Goal: Information Seeking & Learning: Learn about a topic

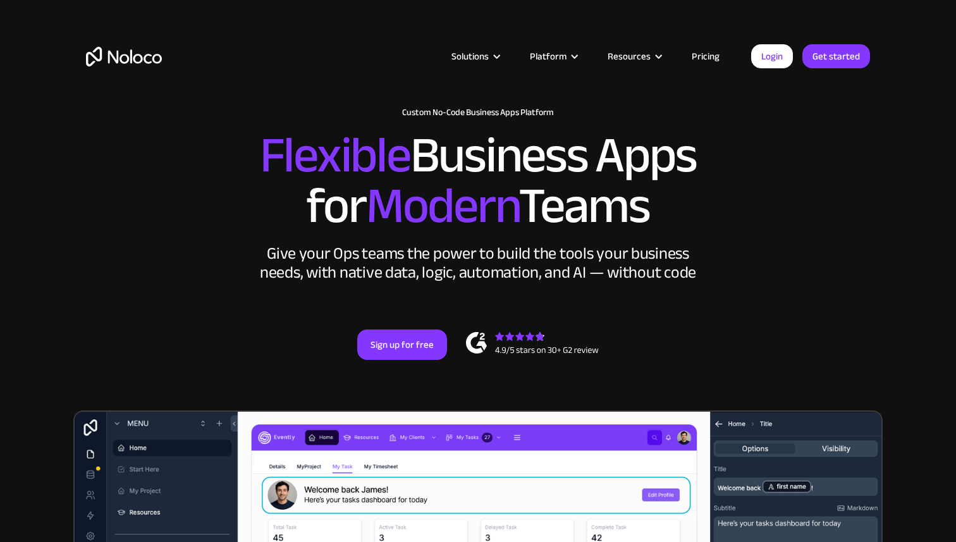
click at [698, 54] on link "Pricing" at bounding box center [705, 56] width 59 height 16
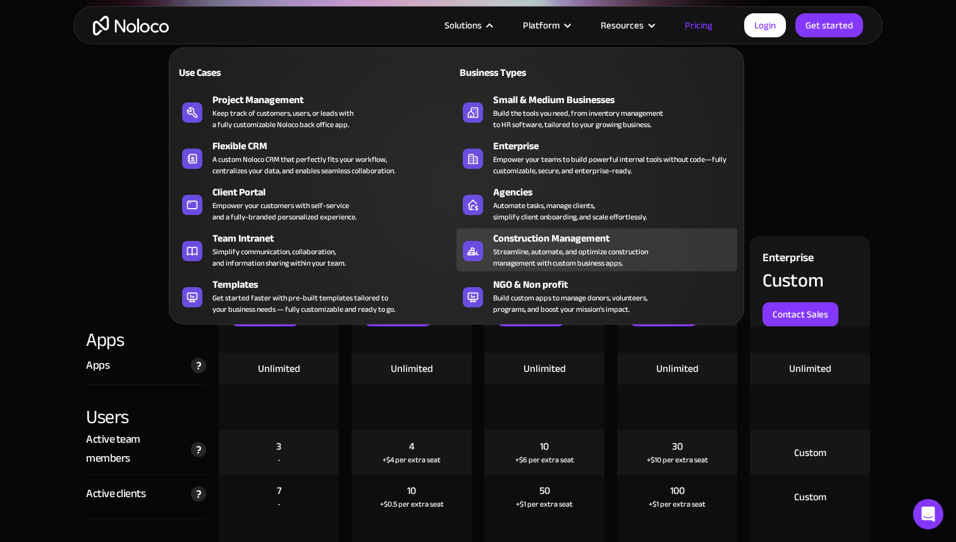
scroll to position [1184, 0]
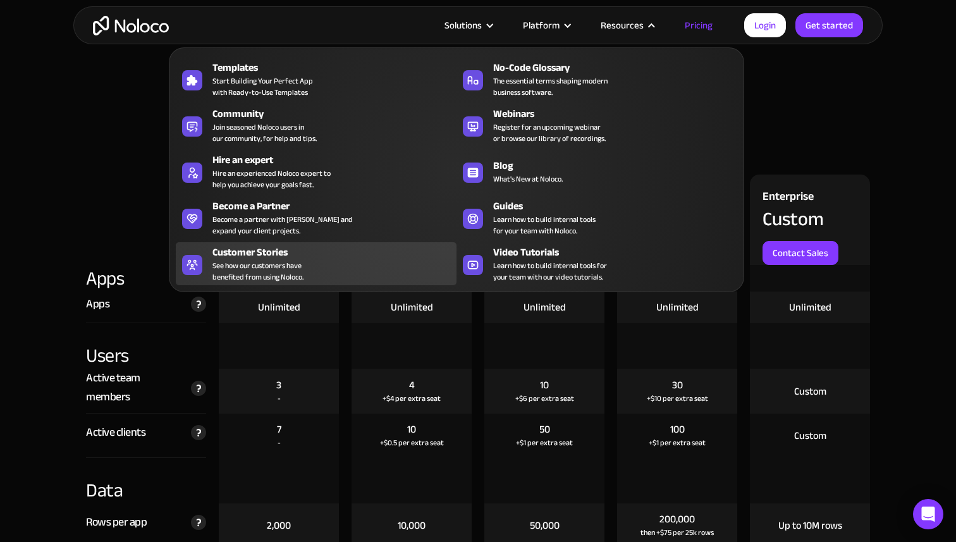
click at [264, 253] on div "Customer Stories" at bounding box center [337, 252] width 250 height 15
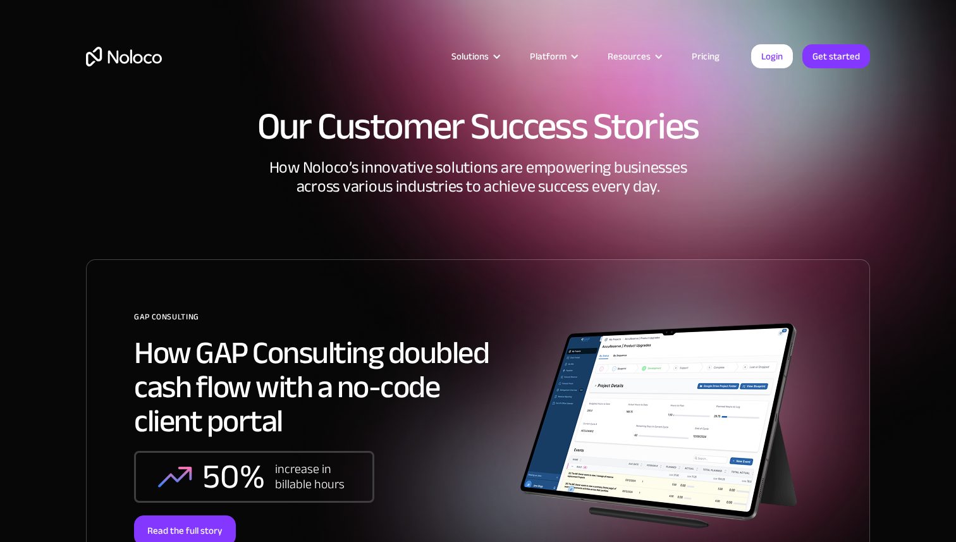
click at [118, 58] on img "home" at bounding box center [124, 57] width 76 height 20
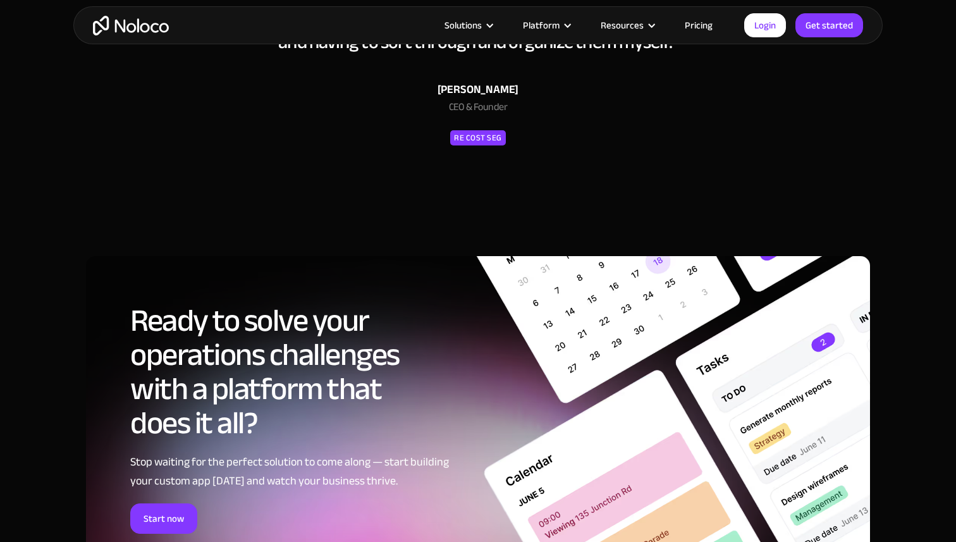
scroll to position [5625, 0]
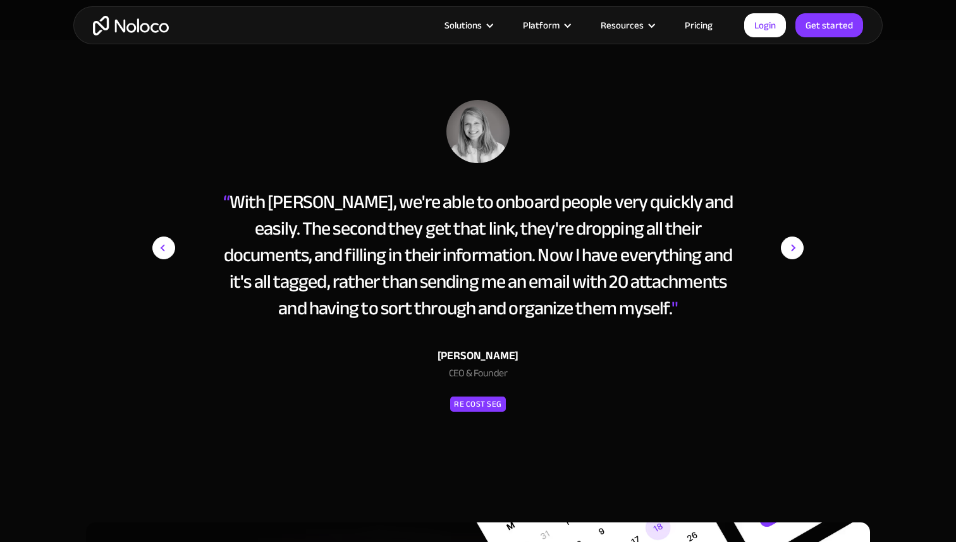
click at [797, 251] on img "next slide" at bounding box center [792, 248] width 23 height 296
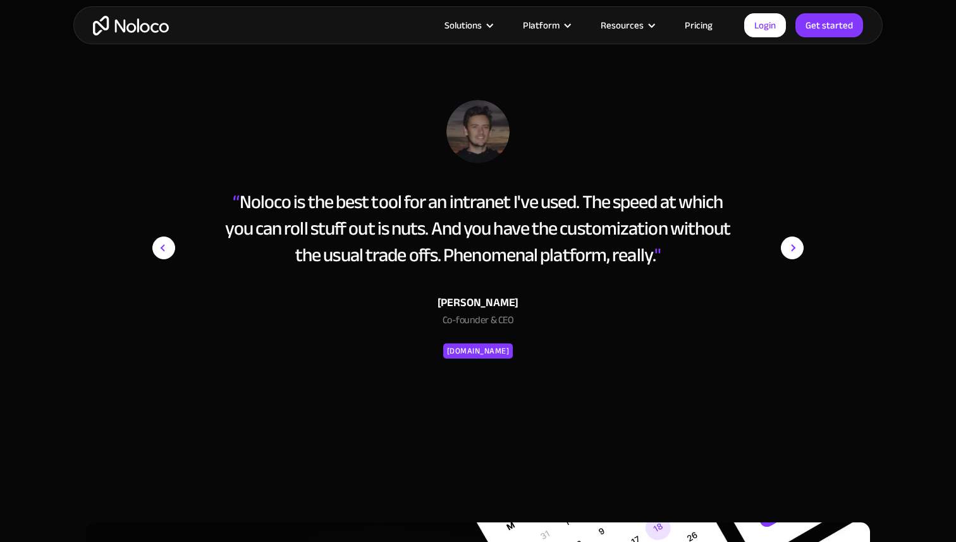
click at [790, 249] on img "next slide" at bounding box center [792, 248] width 23 height 296
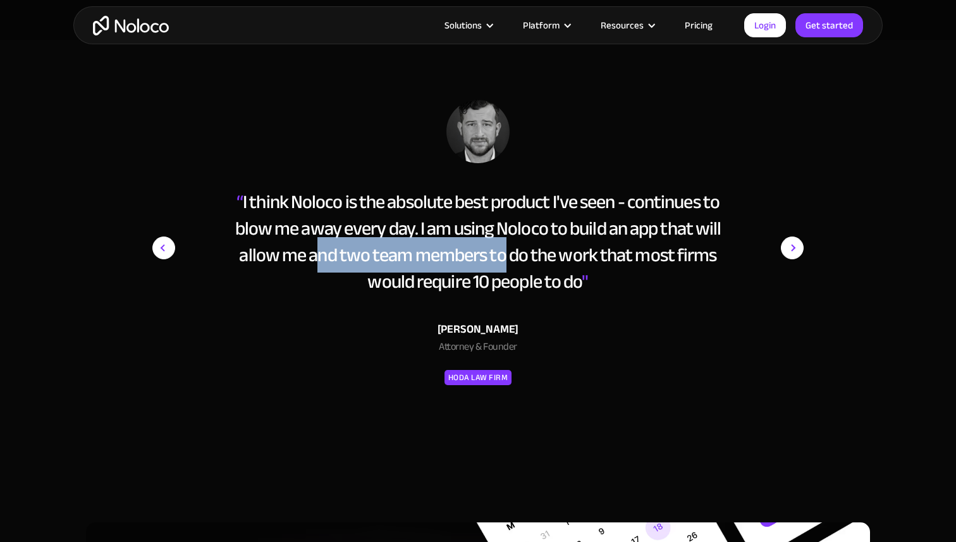
drag, startPoint x: 317, startPoint y: 257, endPoint x: 502, endPoint y: 260, distance: 185.2
click at [502, 260] on div "“ I think Noloco is the absolute best product I've seen - continues to blow me …" at bounding box center [477, 241] width 517 height 106
click at [504, 258] on div "“ I think Noloco is the absolute best product I've seen - continues to blow me …" at bounding box center [477, 241] width 517 height 106
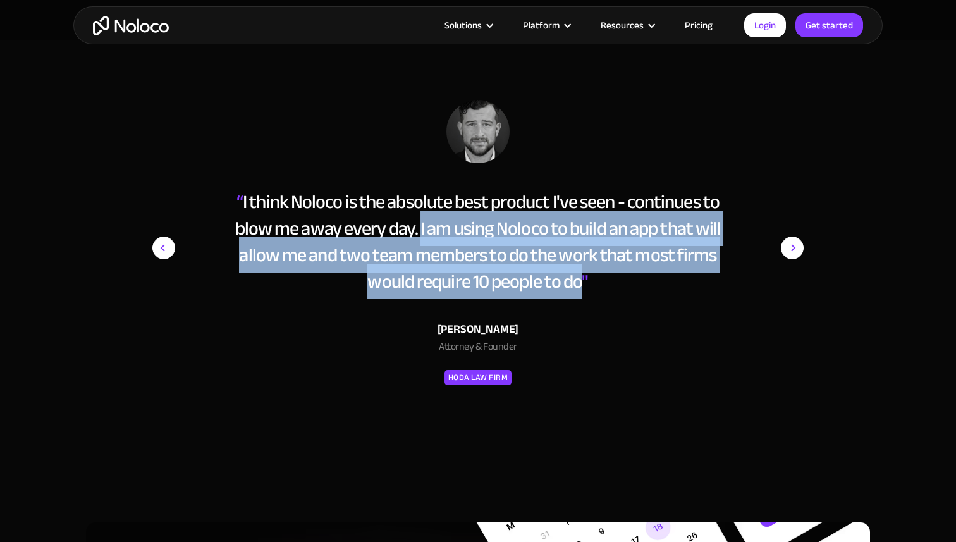
drag, startPoint x: 419, startPoint y: 227, endPoint x: 581, endPoint y: 285, distance: 171.9
click at [581, 285] on div "“ I think Noloco is the absolute best product I've seen - continues to blow me …" at bounding box center [477, 241] width 517 height 106
